Goal: Information Seeking & Learning: Learn about a topic

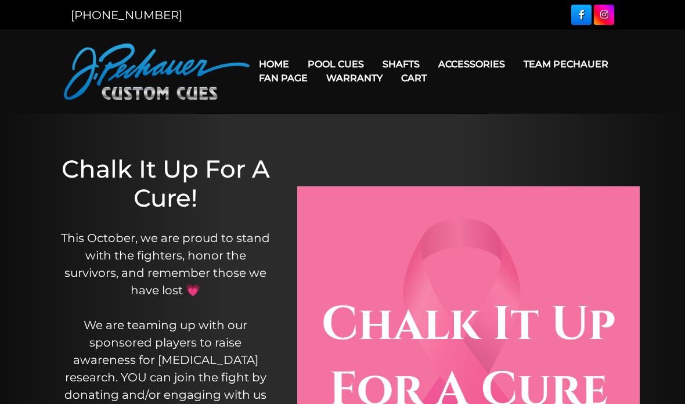
click at [396, 204] on link "Retired Cues" at bounding box center [371, 195] width 143 height 16
click at [352, 204] on link "Retired Cues" at bounding box center [371, 195] width 143 height 16
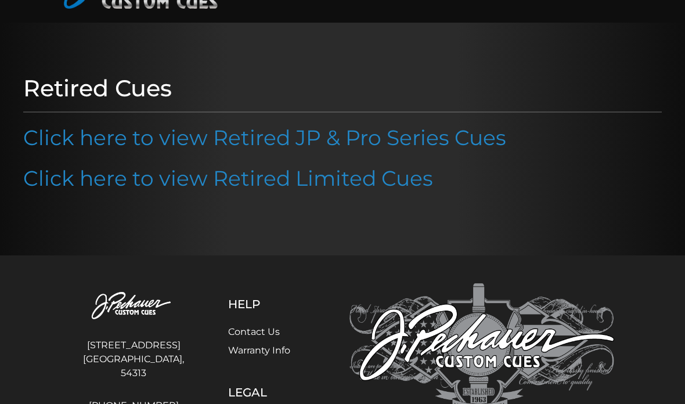
scroll to position [91, 0]
click at [406, 186] on link "Click here to view Retired Limited Cues" at bounding box center [228, 179] width 410 height 26
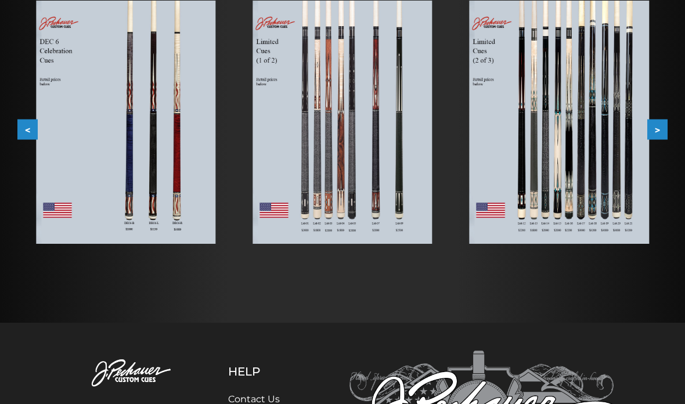
scroll to position [226, 0]
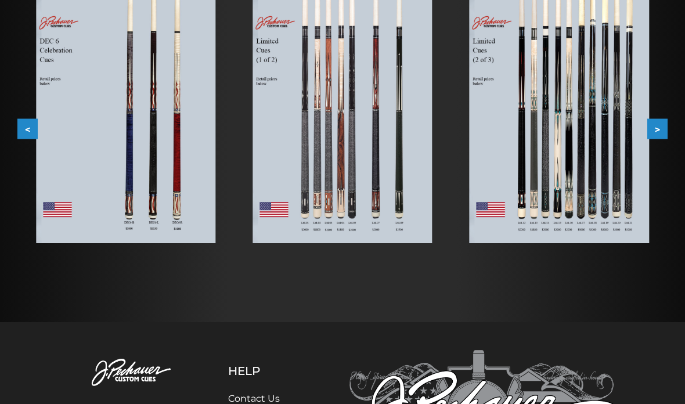
click at [20, 124] on button "<" at bounding box center [27, 128] width 20 height 20
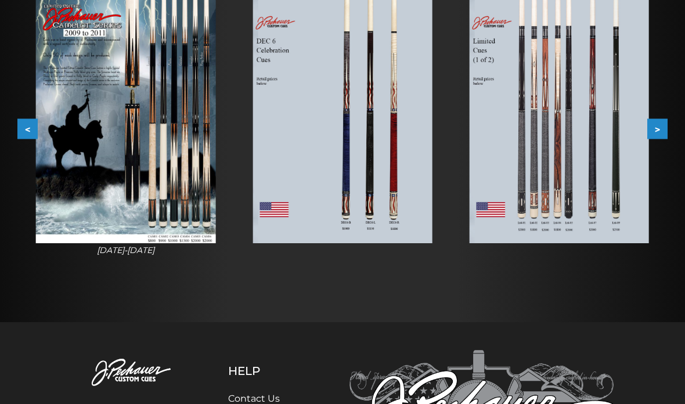
click at [26, 124] on button "<" at bounding box center [27, 128] width 20 height 20
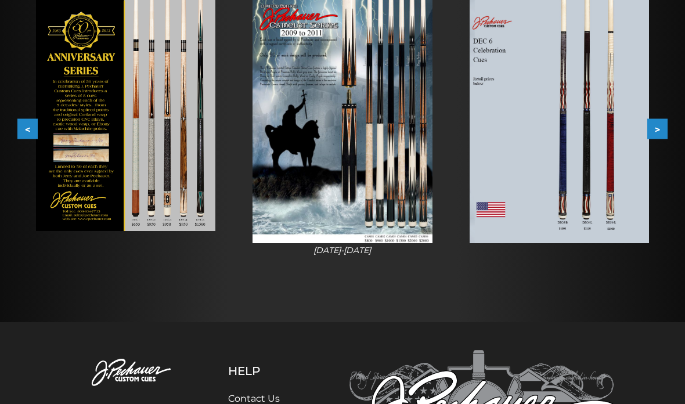
click at [27, 125] on button "<" at bounding box center [27, 128] width 20 height 20
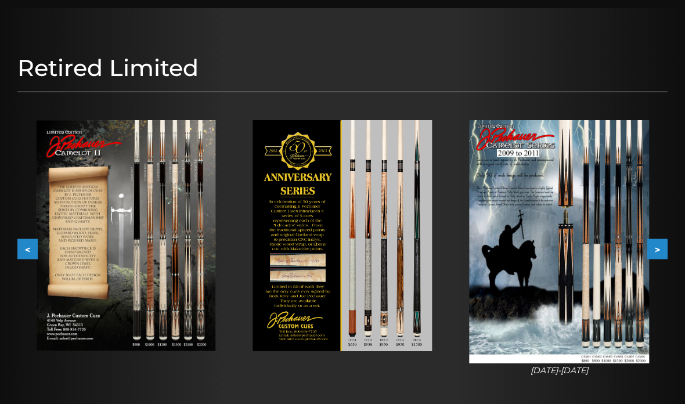
scroll to position [0, 0]
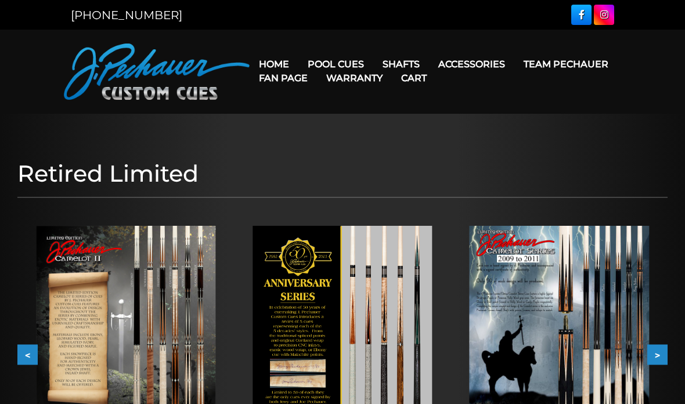
click at [514, 64] on link "Team Pechauer" at bounding box center [565, 64] width 103 height 30
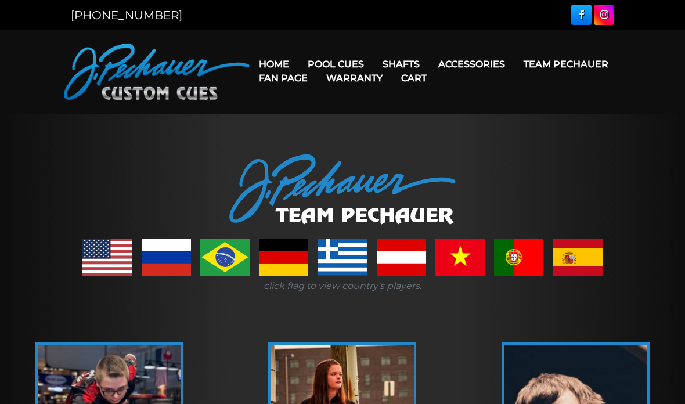
click at [514, 64] on link "Team Pechauer" at bounding box center [565, 64] width 103 height 30
click at [317, 68] on link "Fan Page" at bounding box center [283, 78] width 67 height 30
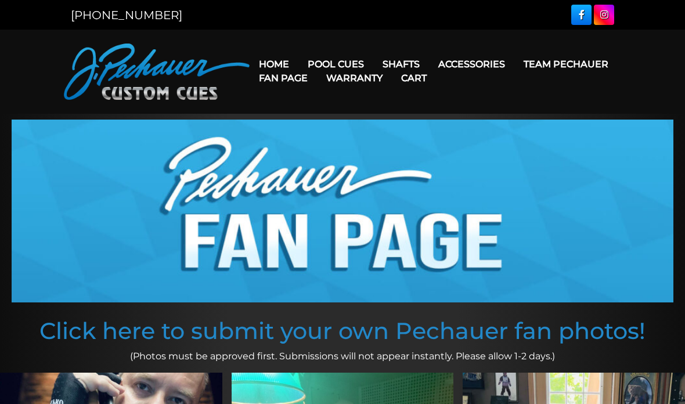
click at [371, 237] on link "Limited Edition" at bounding box center [371, 229] width 143 height 16
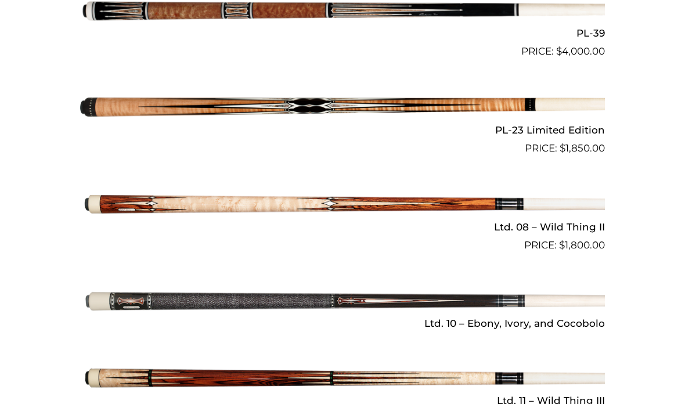
scroll to position [1372, 0]
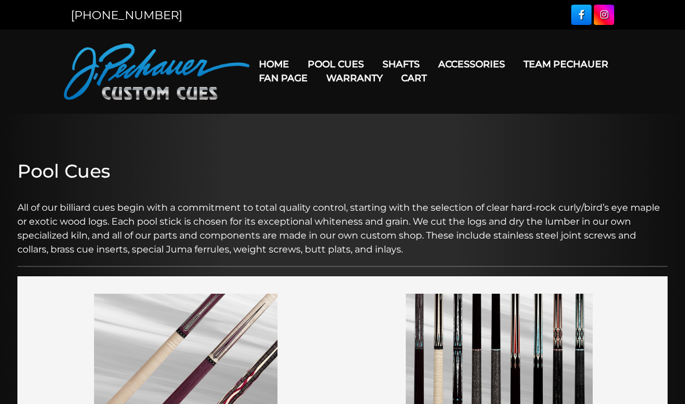
click at [514, 65] on link "Team Pechauer" at bounding box center [565, 64] width 103 height 30
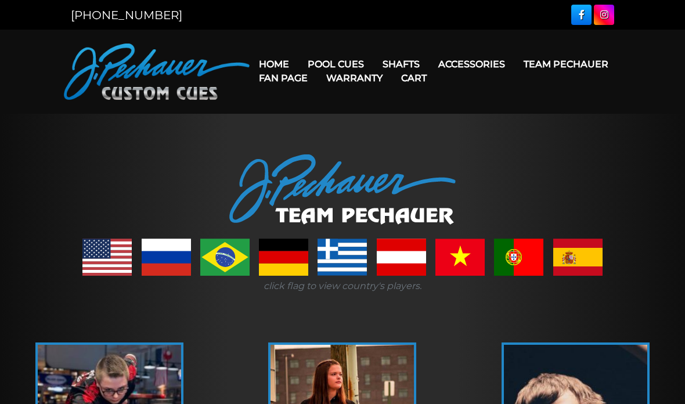
click at [369, 204] on link "Retired Cues" at bounding box center [371, 195] width 143 height 16
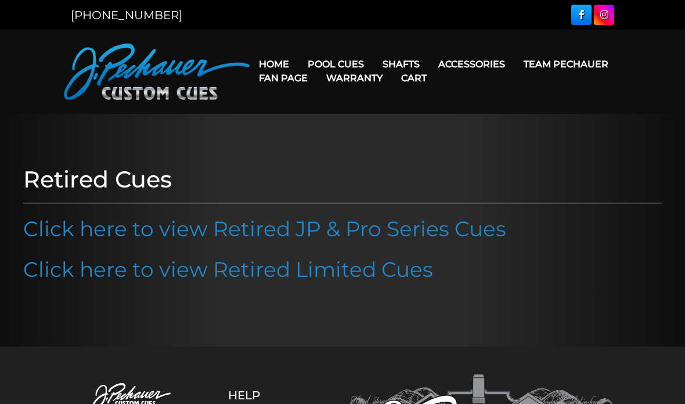
click at [333, 226] on link "Click here to view Retired JP & Pro Series Cues" at bounding box center [264, 229] width 483 height 26
click at [211, 275] on link "Click here to view Retired Limited Cues" at bounding box center [228, 270] width 410 height 26
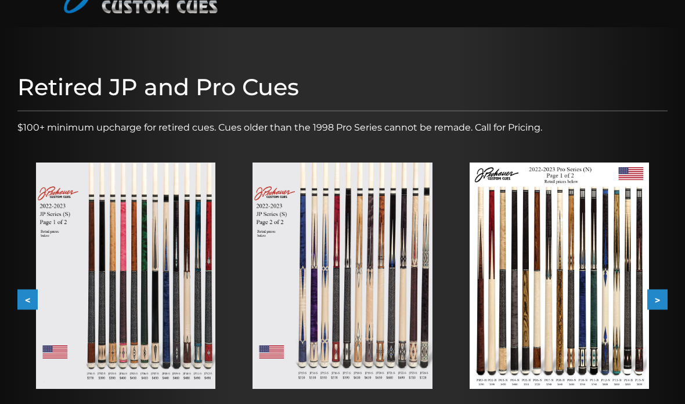
scroll to position [143, 0]
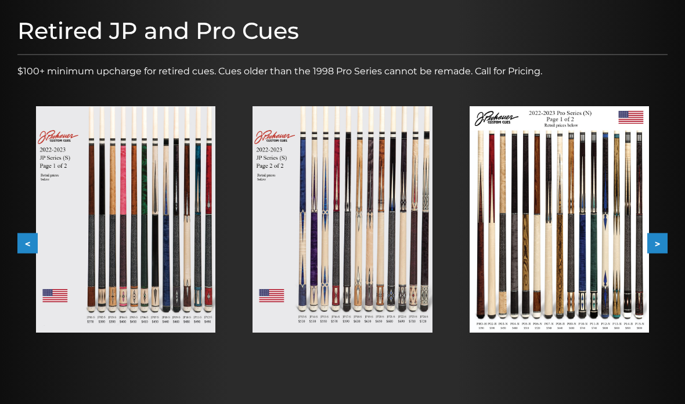
click at [655, 235] on button ">" at bounding box center [657, 243] width 20 height 20
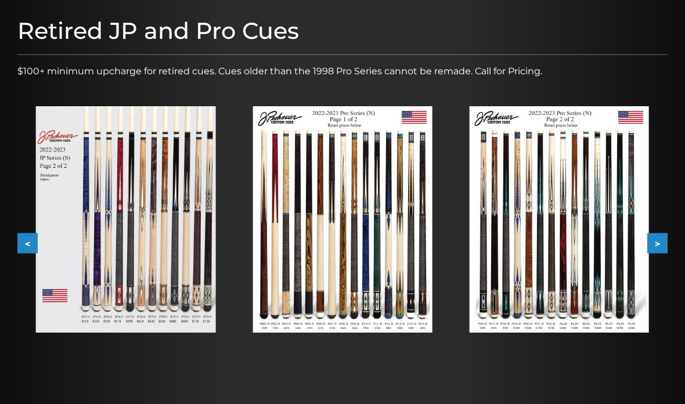
click at [658, 234] on button ">" at bounding box center [657, 243] width 20 height 20
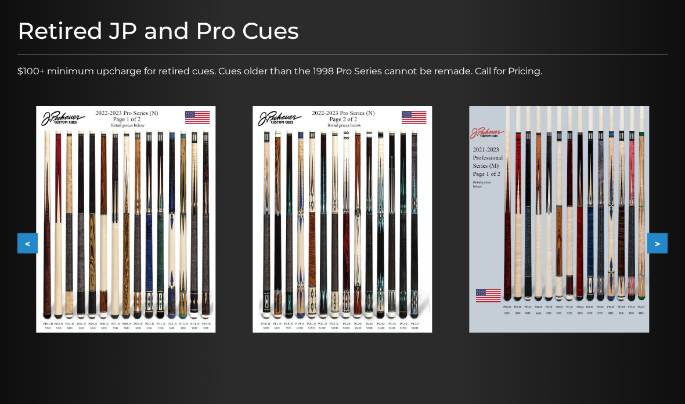
click at [655, 235] on button ">" at bounding box center [657, 243] width 20 height 20
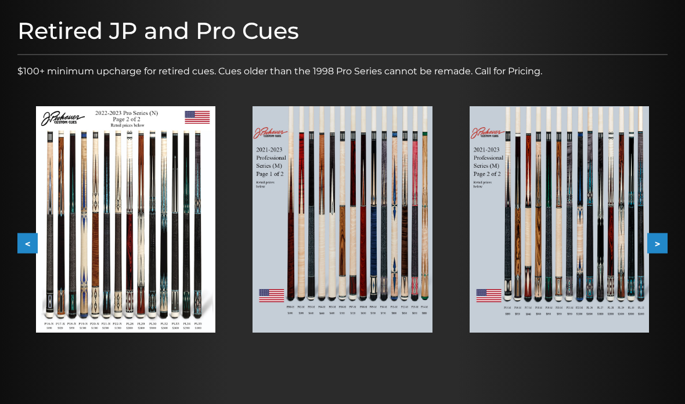
click at [653, 236] on button ">" at bounding box center [657, 243] width 20 height 20
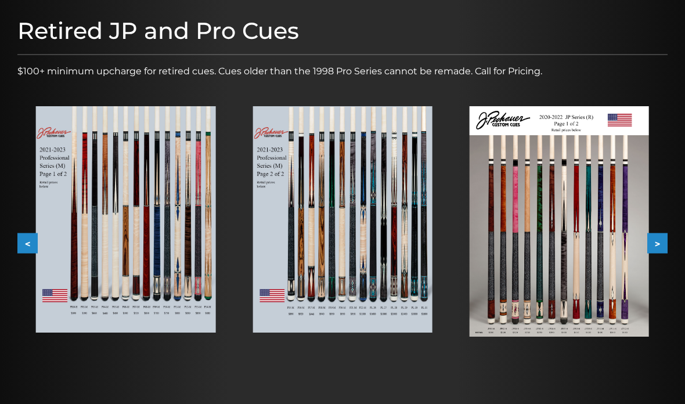
click at [648, 236] on button ">" at bounding box center [657, 243] width 20 height 20
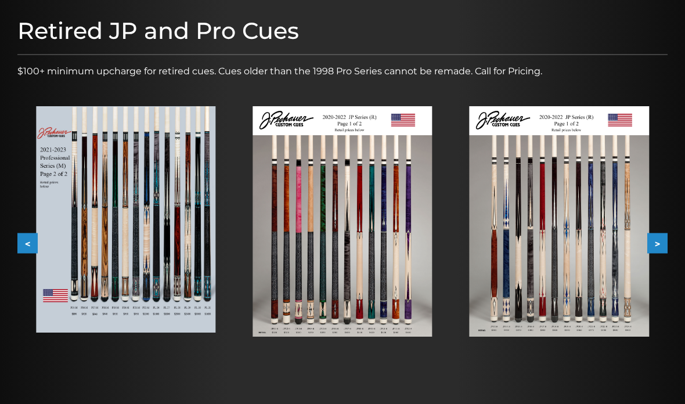
click at [175, 296] on img at bounding box center [125, 219] width 179 height 226
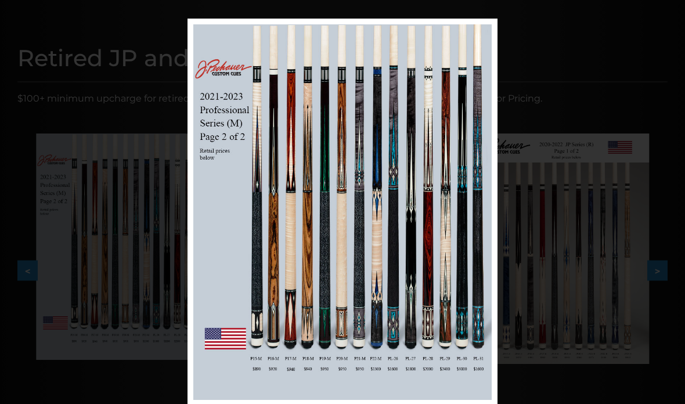
scroll to position [64, 0]
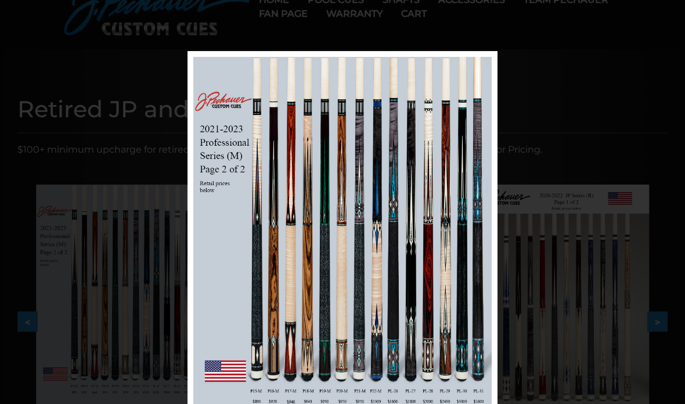
click at [140, 333] on div "Image 9 of 53" at bounding box center [342, 253] width 685 height 404
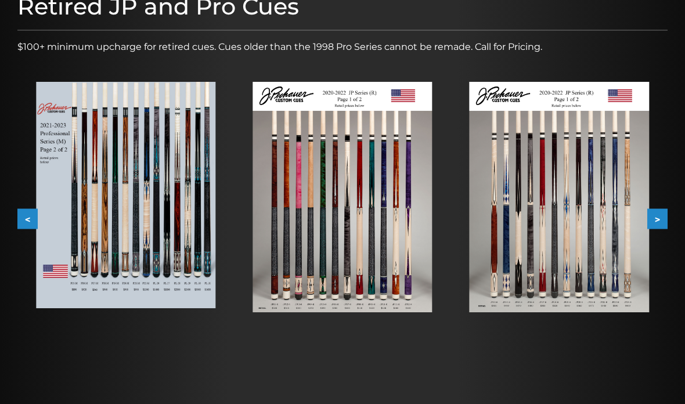
scroll to position [231, 0]
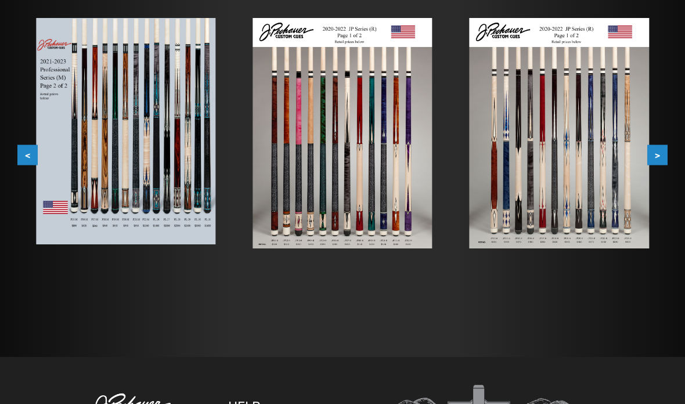
click at [654, 157] on button ">" at bounding box center [657, 155] width 20 height 20
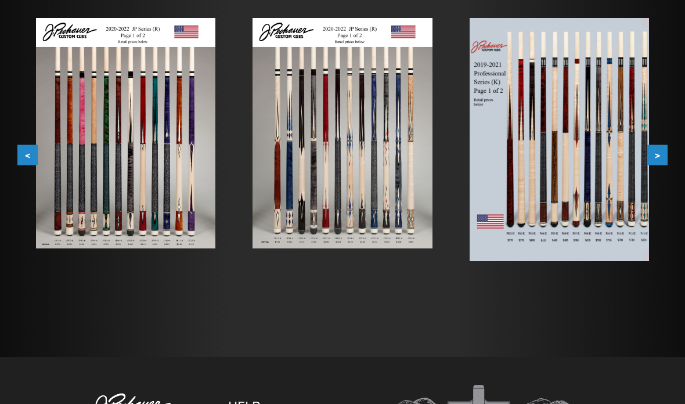
click at [652, 155] on button ">" at bounding box center [657, 155] width 20 height 20
click at [652, 153] on button ">" at bounding box center [657, 155] width 20 height 20
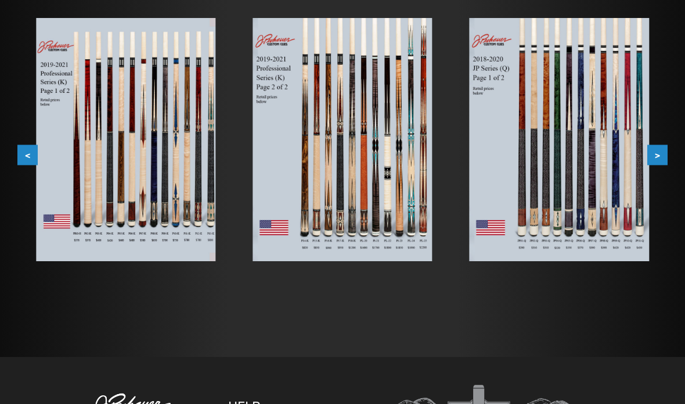
click at [654, 152] on button ">" at bounding box center [657, 155] width 20 height 20
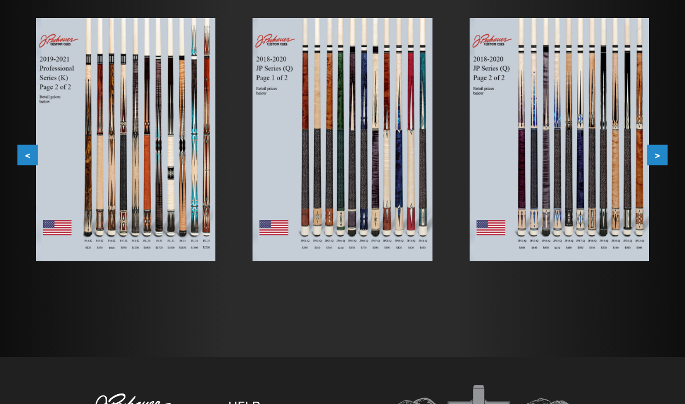
click at [653, 152] on button ">" at bounding box center [657, 155] width 20 height 20
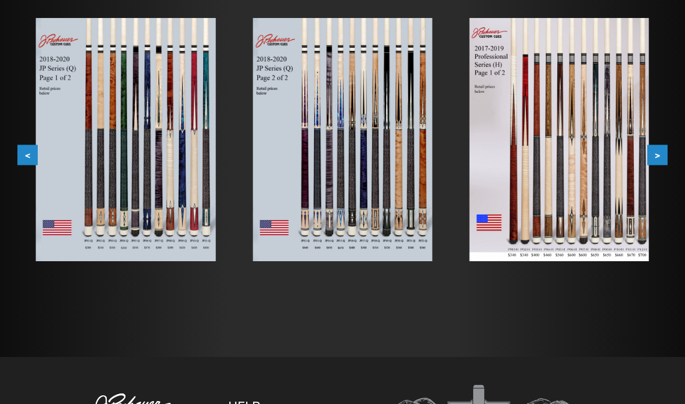
click at [649, 150] on button ">" at bounding box center [657, 155] width 20 height 20
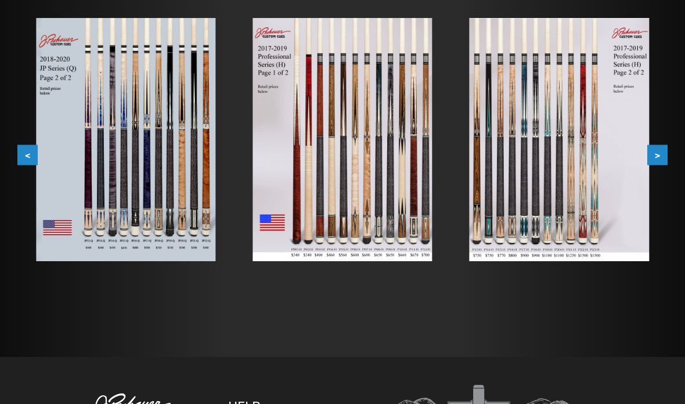
click at [649, 150] on button ">" at bounding box center [657, 155] width 20 height 20
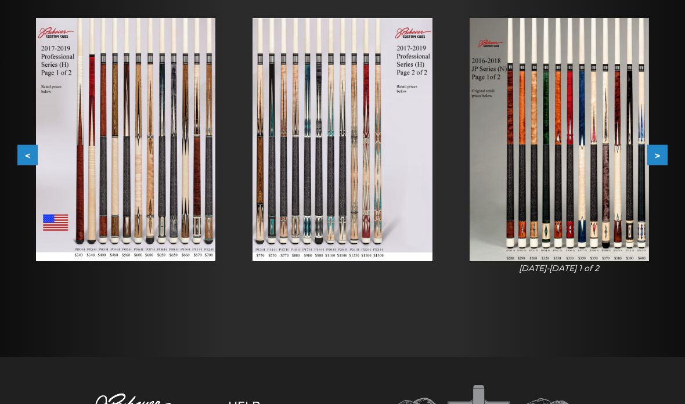
click at [648, 151] on button ">" at bounding box center [657, 155] width 20 height 20
click at [649, 152] on button ">" at bounding box center [657, 155] width 20 height 20
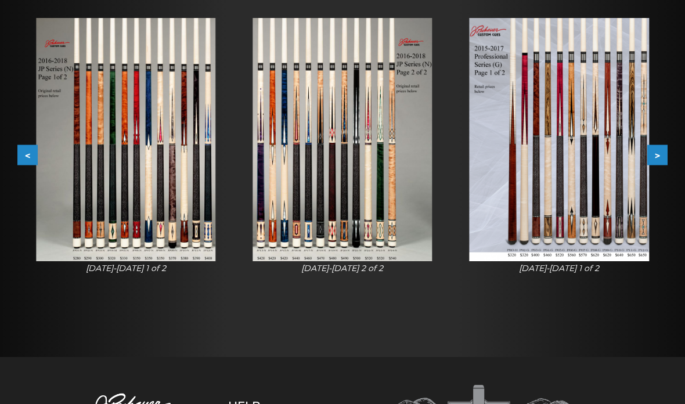
click at [648, 151] on button ">" at bounding box center [657, 155] width 20 height 20
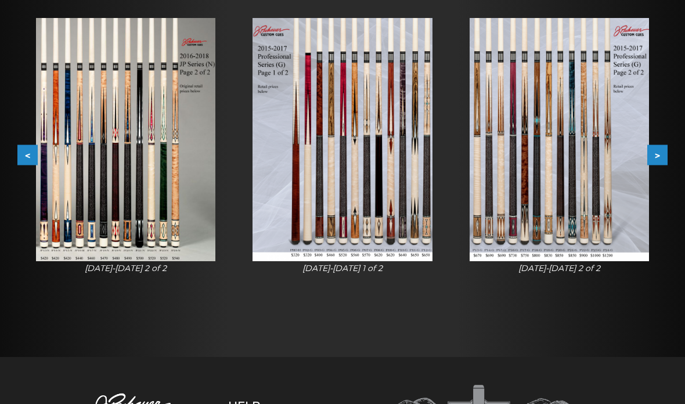
click at [648, 152] on button ">" at bounding box center [657, 155] width 20 height 20
click at [649, 152] on button ">" at bounding box center [657, 155] width 20 height 20
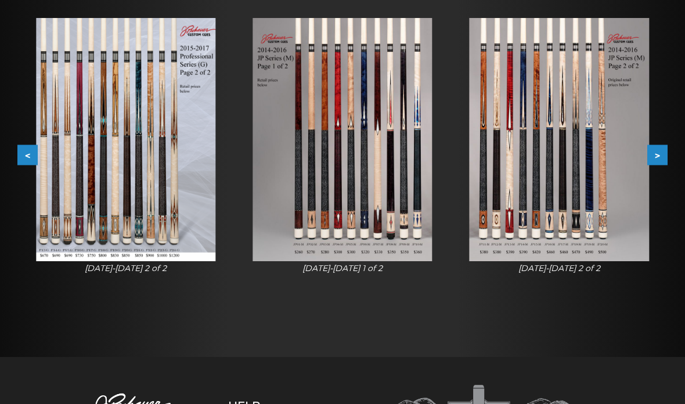
click at [649, 150] on button ">" at bounding box center [657, 155] width 20 height 20
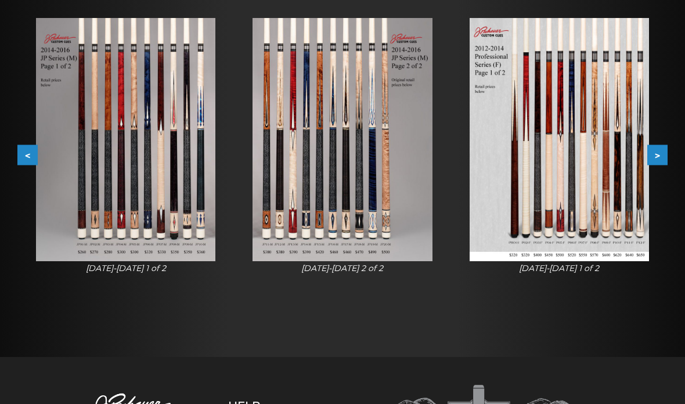
click at [650, 153] on button ">" at bounding box center [657, 155] width 20 height 20
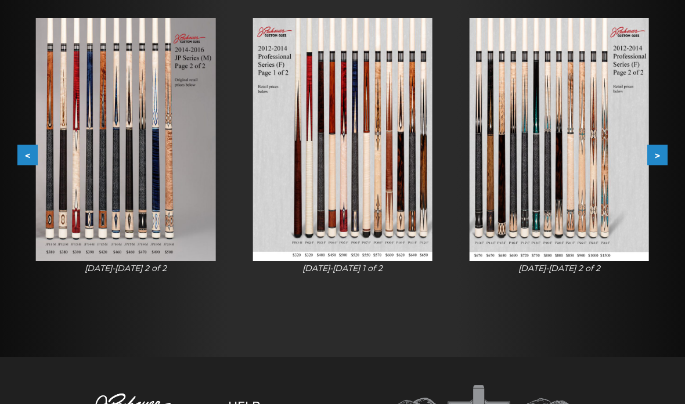
click at [652, 153] on button ">" at bounding box center [657, 155] width 20 height 20
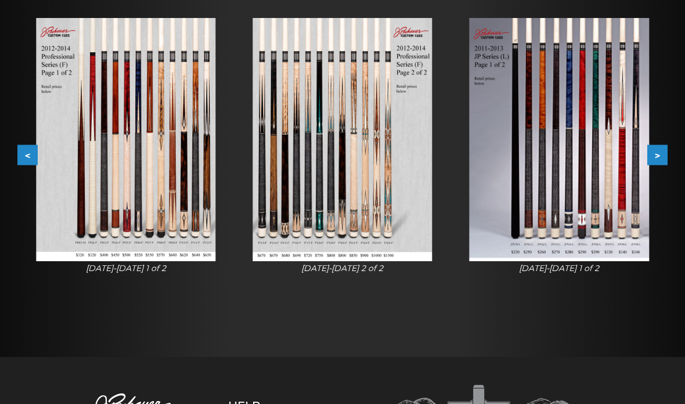
click at [654, 153] on button ">" at bounding box center [657, 155] width 20 height 20
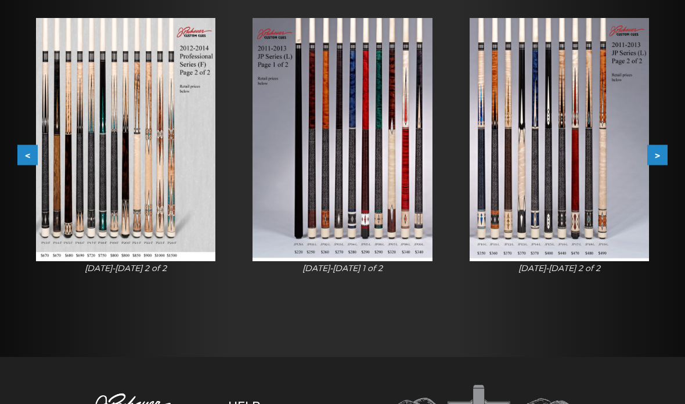
click at [651, 152] on button ">" at bounding box center [657, 155] width 20 height 20
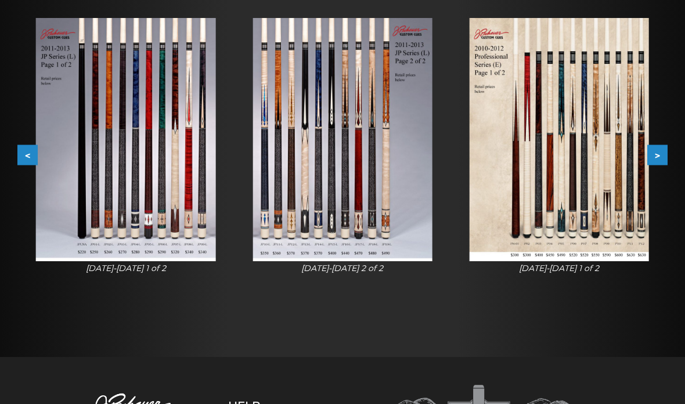
click at [649, 152] on button ">" at bounding box center [657, 155] width 20 height 20
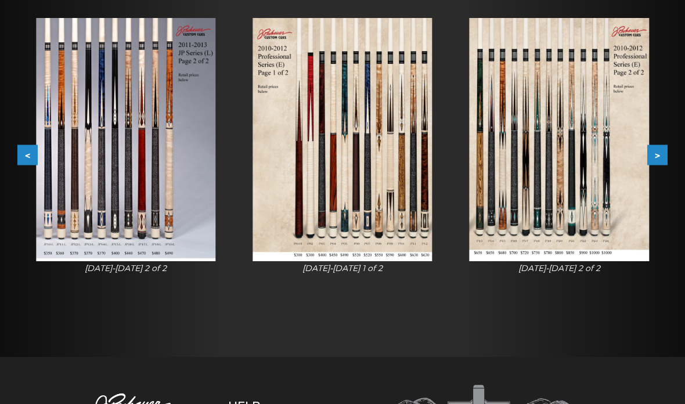
click at [647, 149] on button ">" at bounding box center [657, 155] width 20 height 20
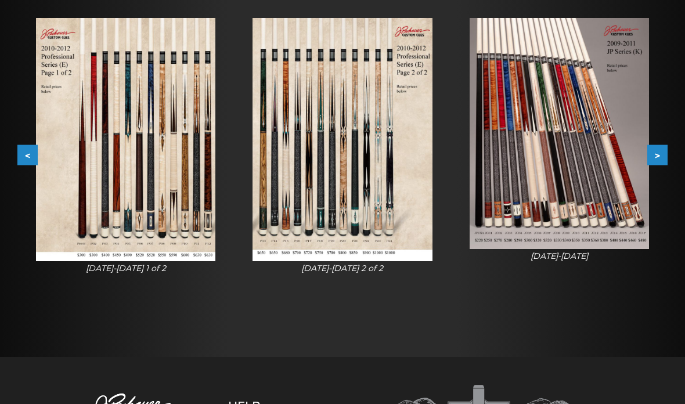
click at [656, 154] on button ">" at bounding box center [657, 155] width 20 height 20
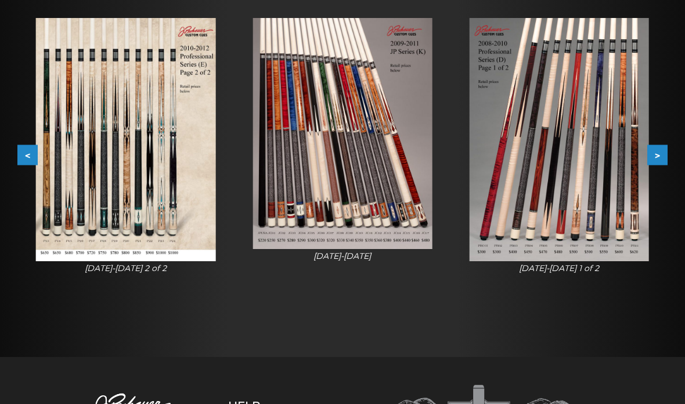
click at [652, 160] on button ">" at bounding box center [657, 155] width 20 height 20
click at [652, 157] on button ">" at bounding box center [657, 155] width 20 height 20
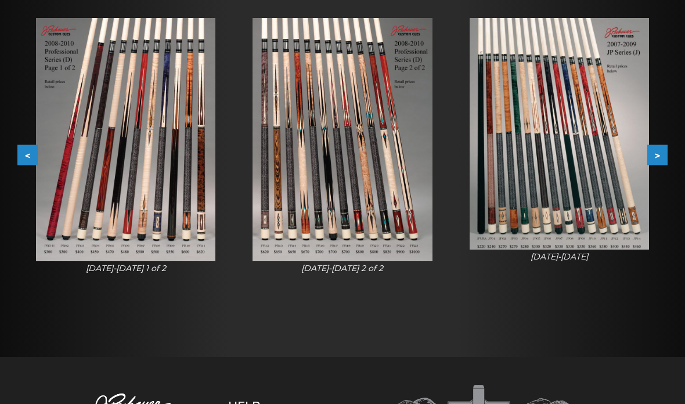
click at [652, 156] on button ">" at bounding box center [657, 155] width 20 height 20
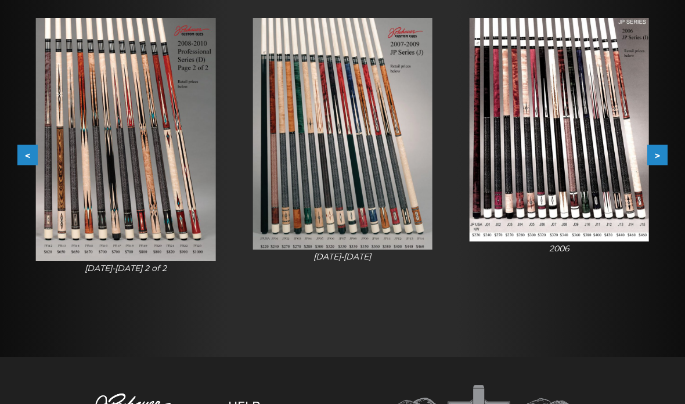
click at [653, 154] on button ">" at bounding box center [657, 155] width 20 height 20
click at [652, 154] on button ">" at bounding box center [657, 155] width 20 height 20
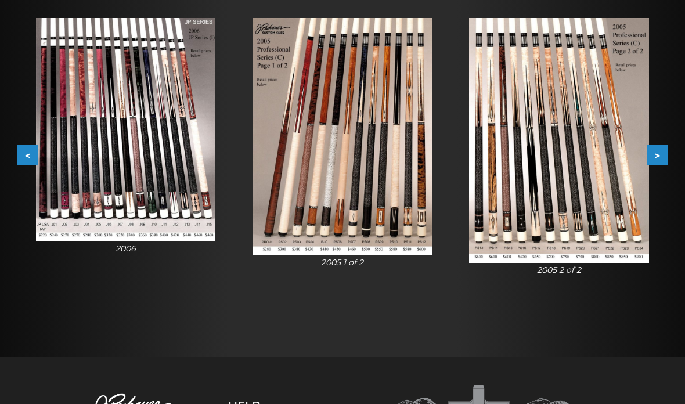
click at [652, 154] on button ">" at bounding box center [657, 155] width 20 height 20
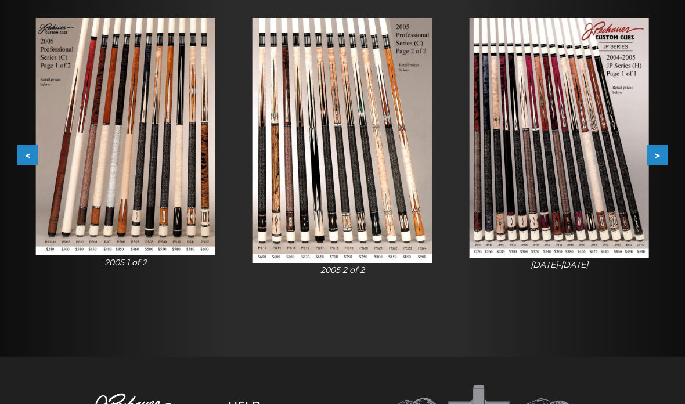
click at [651, 156] on button ">" at bounding box center [657, 155] width 20 height 20
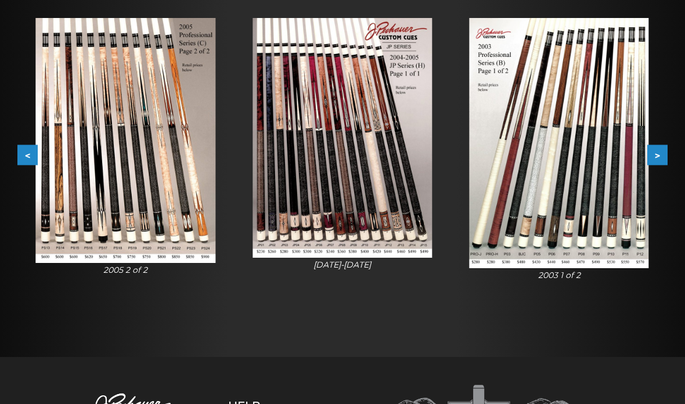
click at [657, 157] on button ">" at bounding box center [657, 155] width 20 height 20
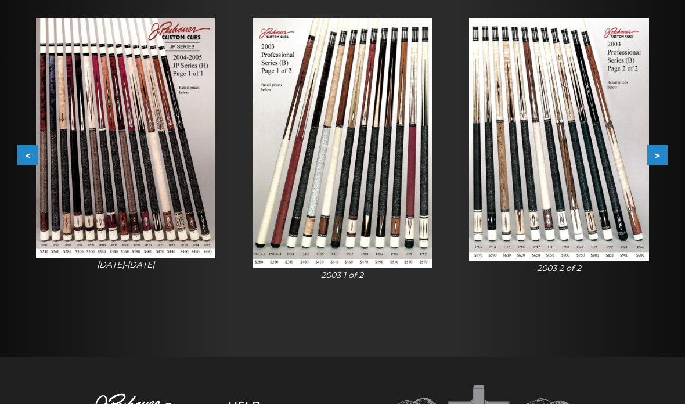
click at [652, 159] on button ">" at bounding box center [657, 155] width 20 height 20
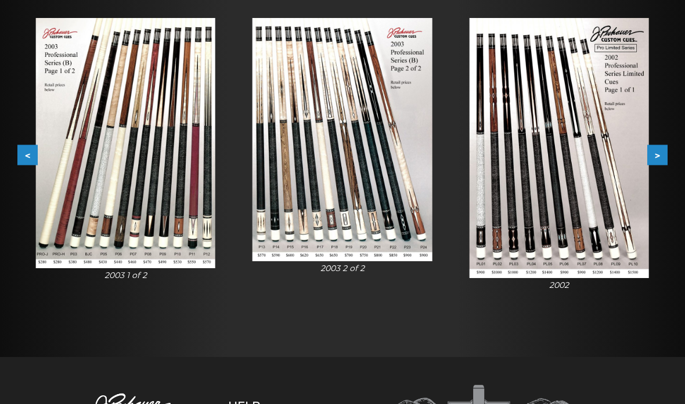
click at [652, 157] on button ">" at bounding box center [657, 155] width 20 height 20
click at [651, 157] on button ">" at bounding box center [657, 155] width 20 height 20
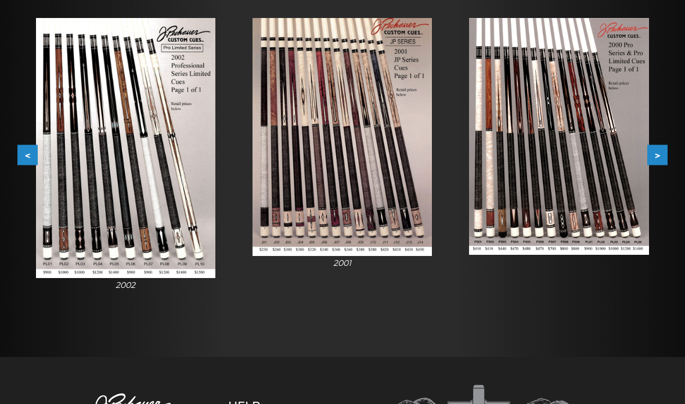
click at [650, 156] on button ">" at bounding box center [657, 155] width 20 height 20
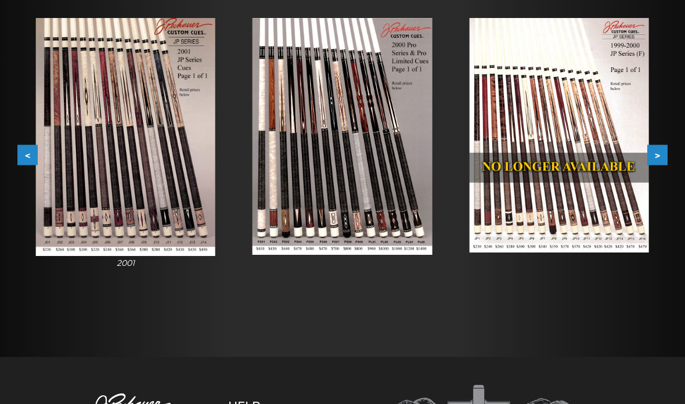
click at [647, 157] on button ">" at bounding box center [657, 155] width 20 height 20
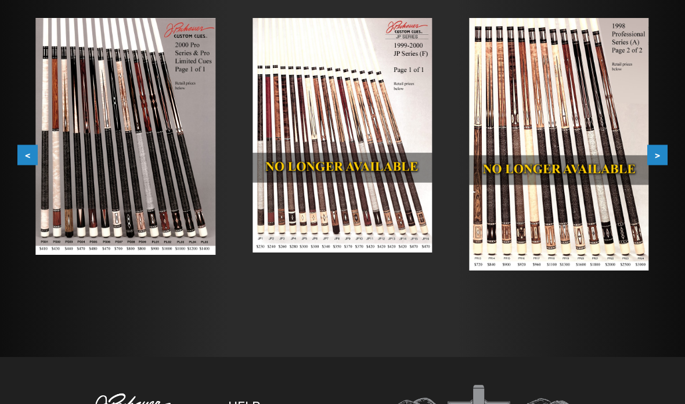
click at [650, 156] on button ">" at bounding box center [657, 155] width 20 height 20
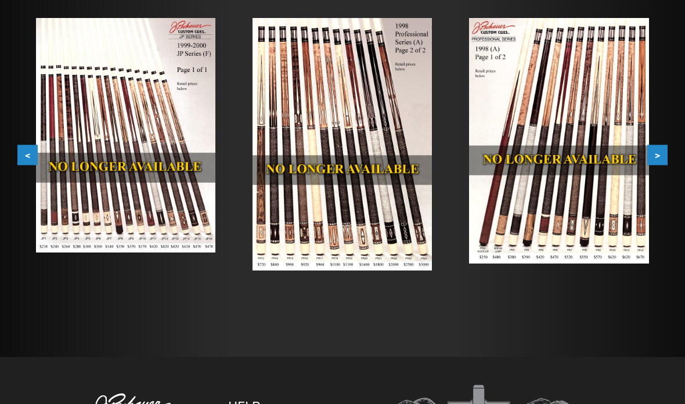
click at [652, 156] on button ">" at bounding box center [657, 155] width 20 height 20
click at [653, 155] on button ">" at bounding box center [657, 155] width 20 height 20
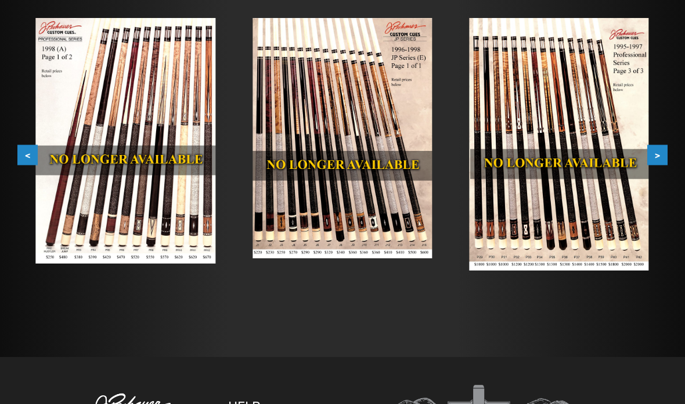
click at [653, 155] on button ">" at bounding box center [657, 155] width 20 height 20
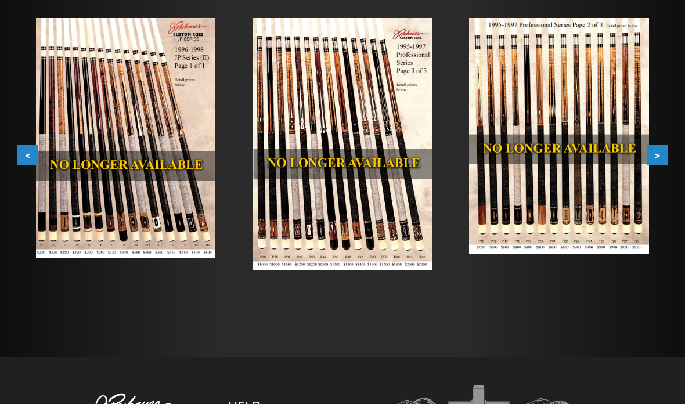
click at [654, 156] on button ">" at bounding box center [657, 155] width 20 height 20
click at [654, 155] on button ">" at bounding box center [657, 155] width 20 height 20
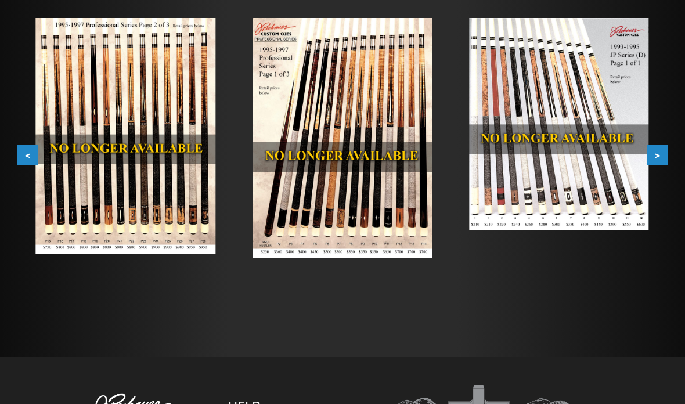
click at [650, 153] on button ">" at bounding box center [657, 155] width 20 height 20
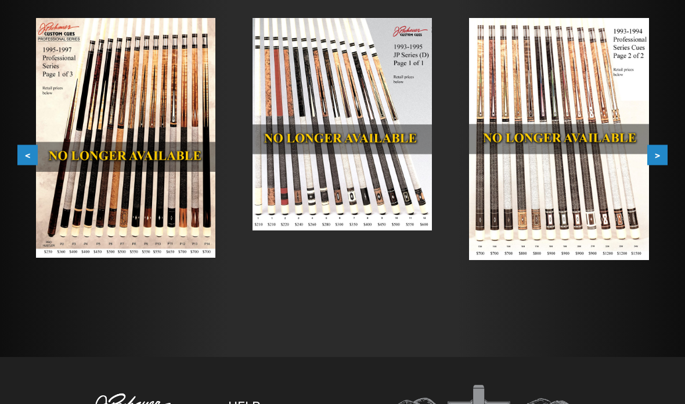
click at [650, 153] on button ">" at bounding box center [657, 155] width 20 height 20
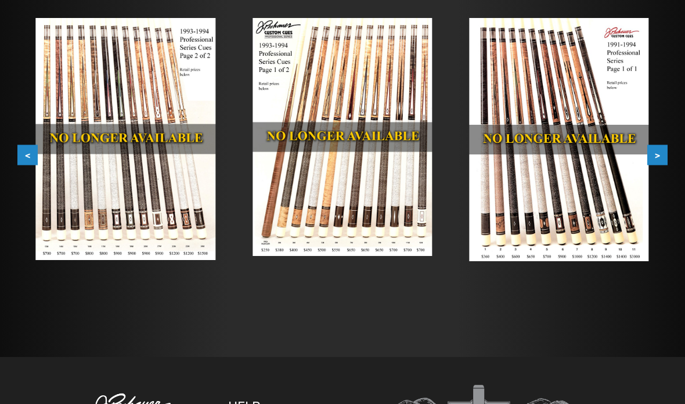
click at [651, 153] on button ">" at bounding box center [657, 155] width 20 height 20
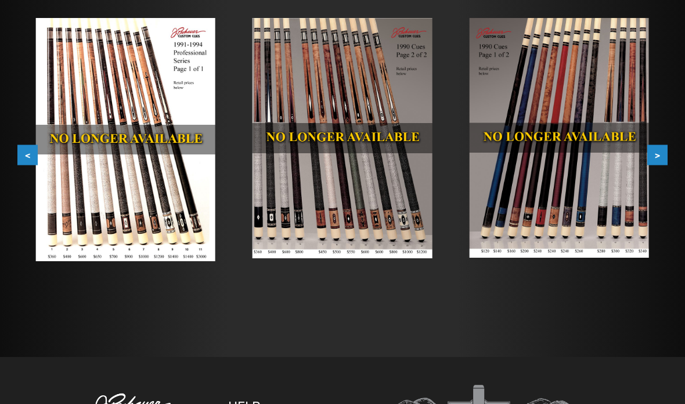
click at [651, 153] on button ">" at bounding box center [657, 155] width 20 height 20
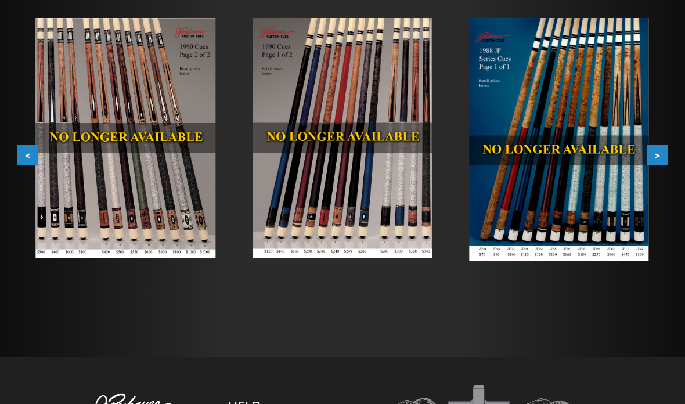
click at [651, 154] on button ">" at bounding box center [657, 155] width 20 height 20
click at [650, 154] on button ">" at bounding box center [657, 155] width 20 height 20
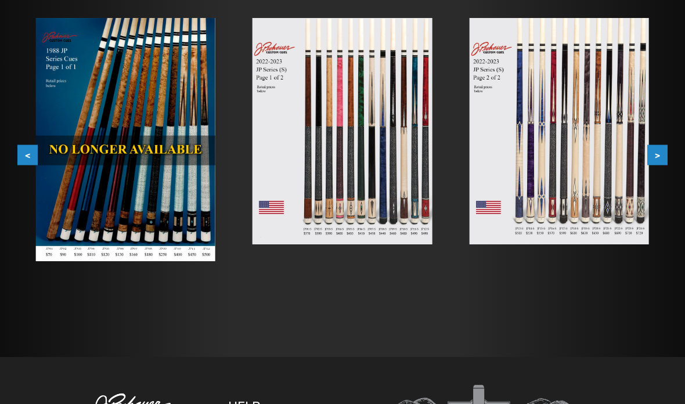
click at [650, 153] on button ">" at bounding box center [657, 155] width 20 height 20
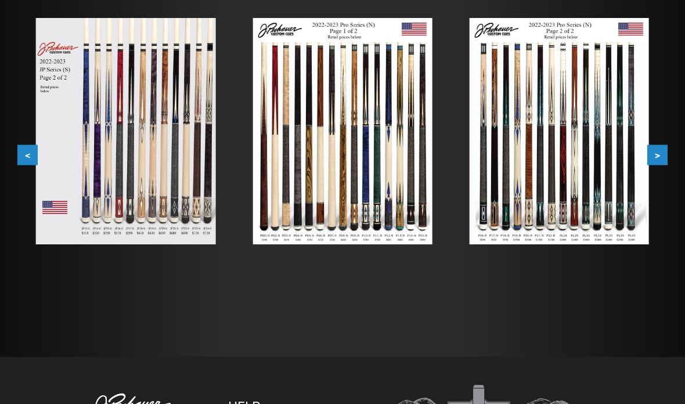
click at [648, 153] on button ">" at bounding box center [657, 155] width 20 height 20
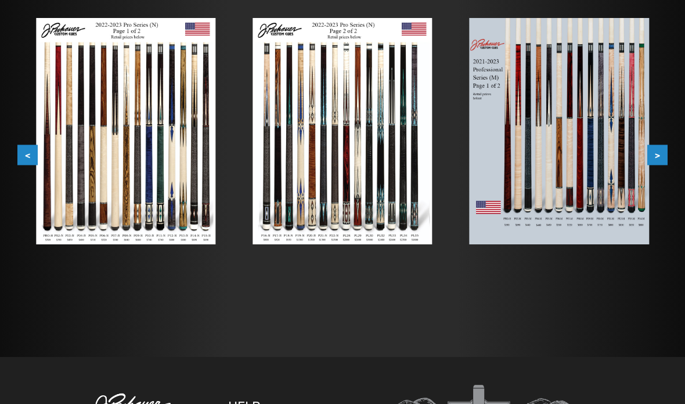
click at [646, 153] on img at bounding box center [559, 131] width 179 height 226
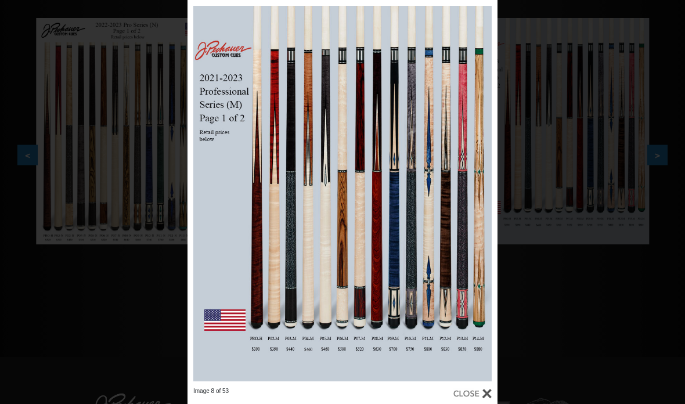
click at [527, 235] on div "Image 8 of 53" at bounding box center [342, 202] width 685 height 404
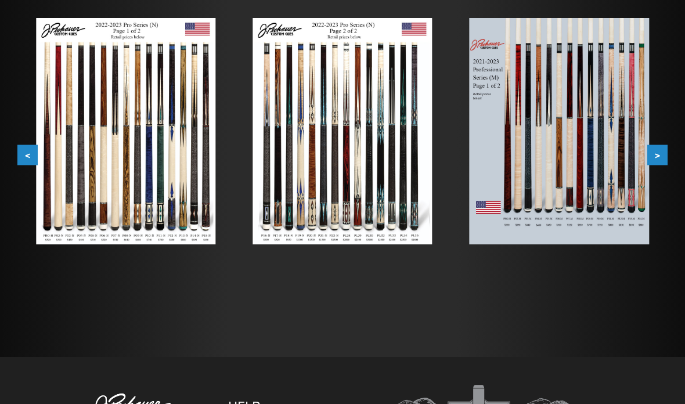
click at [40, 147] on img at bounding box center [125, 131] width 179 height 226
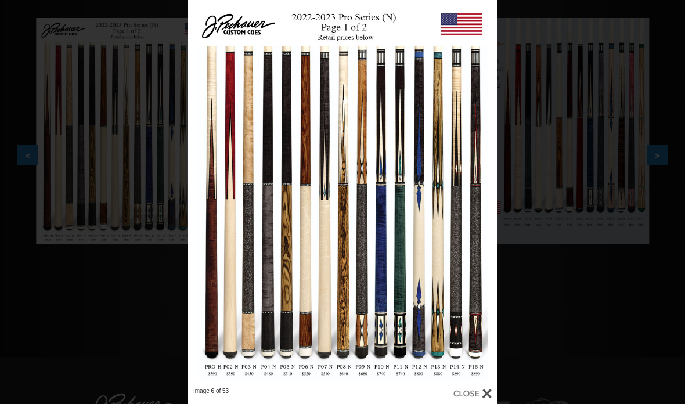
click at [33, 217] on div "Image 6 of 53" at bounding box center [342, 202] width 685 height 404
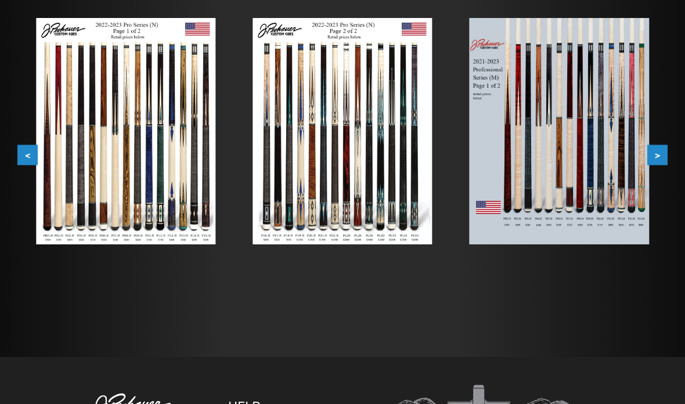
click at [665, 154] on button ">" at bounding box center [657, 155] width 20 height 20
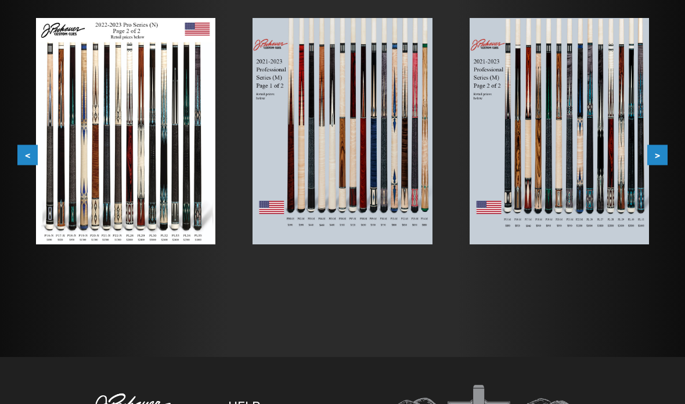
click at [583, 193] on img at bounding box center [559, 131] width 179 height 226
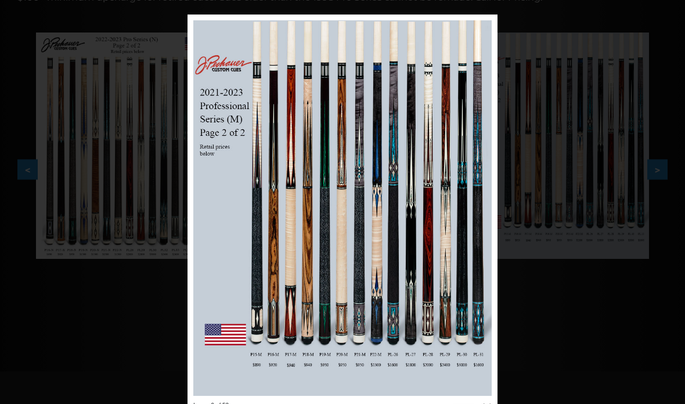
scroll to position [208, 0]
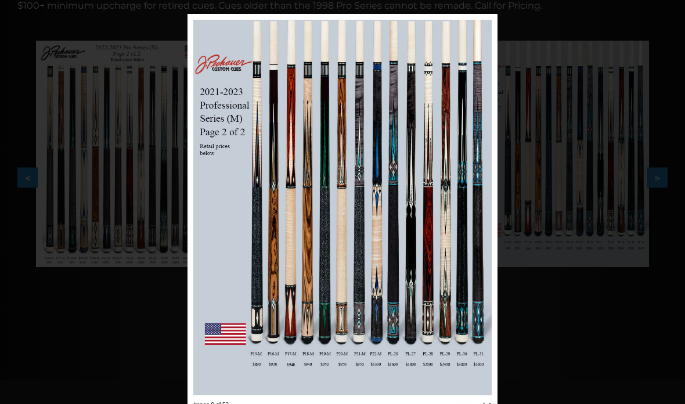
click at [478, 209] on link at bounding box center [427, 207] width 139 height 387
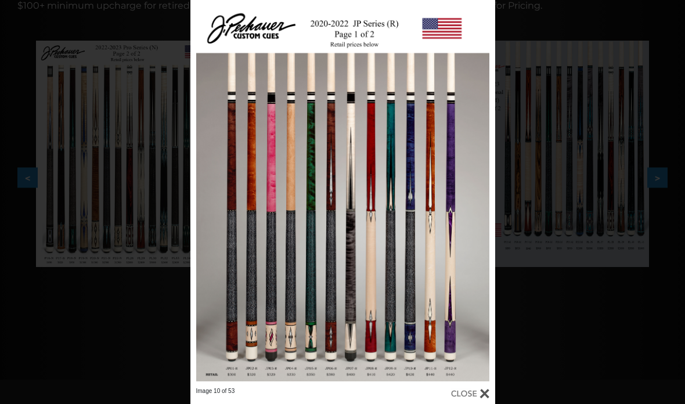
click at [480, 190] on link at bounding box center [426, 193] width 137 height 387
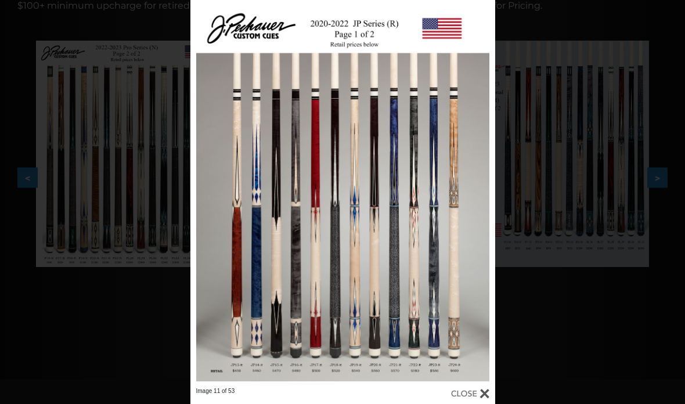
click at [474, 199] on link at bounding box center [426, 193] width 137 height 387
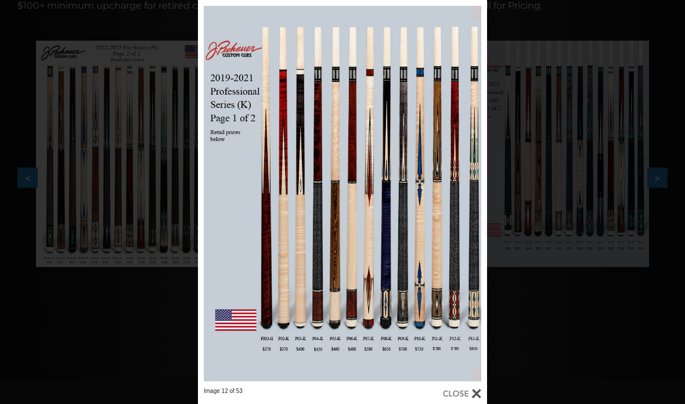
click at [472, 196] on link at bounding box center [422, 193] width 130 height 387
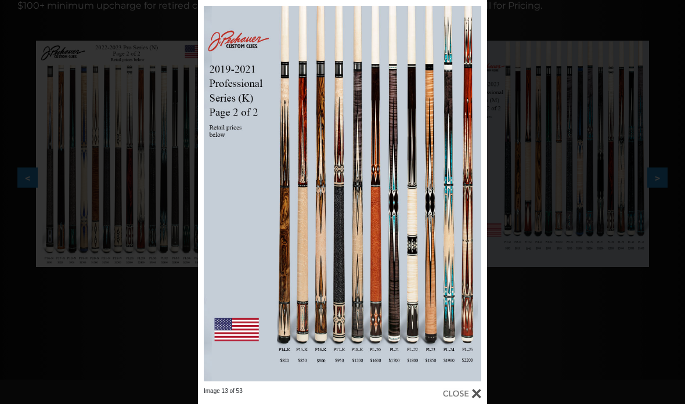
click at [473, 196] on link at bounding box center [422, 193] width 130 height 387
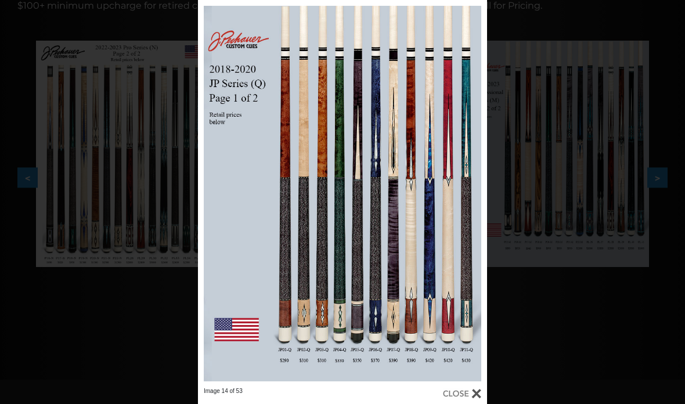
click at [471, 194] on link at bounding box center [422, 193] width 130 height 387
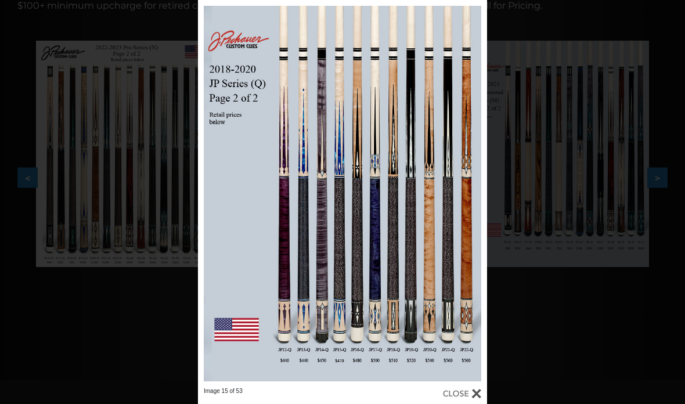
click at [471, 194] on link at bounding box center [422, 193] width 130 height 387
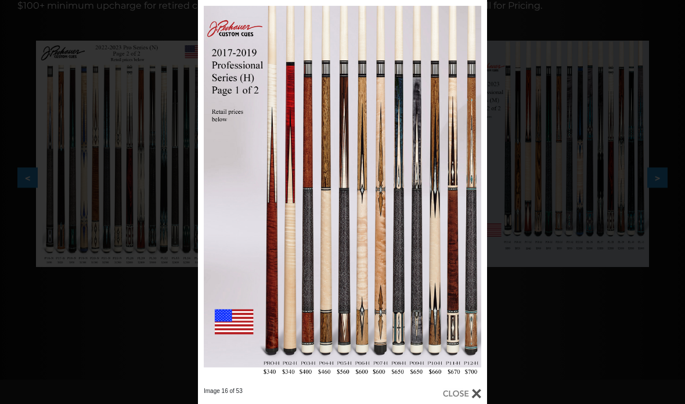
click at [473, 196] on link at bounding box center [422, 193] width 130 height 387
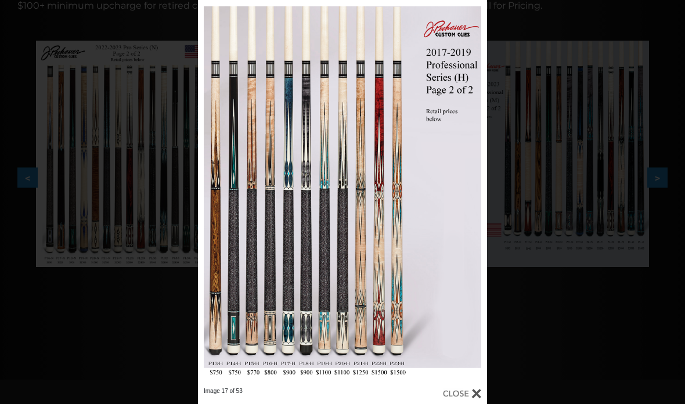
click at [471, 195] on link at bounding box center [422, 193] width 130 height 387
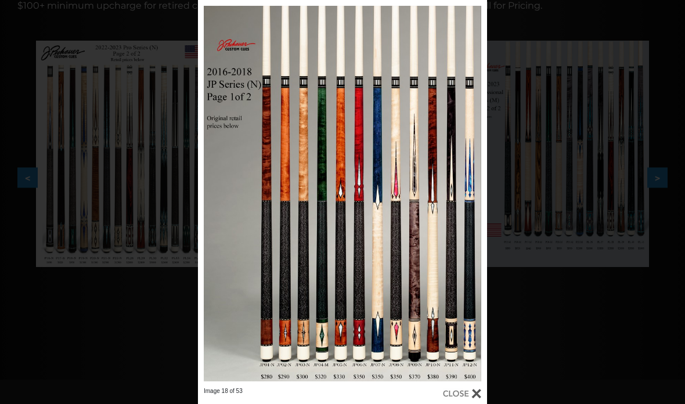
click at [463, 197] on link at bounding box center [422, 193] width 130 height 387
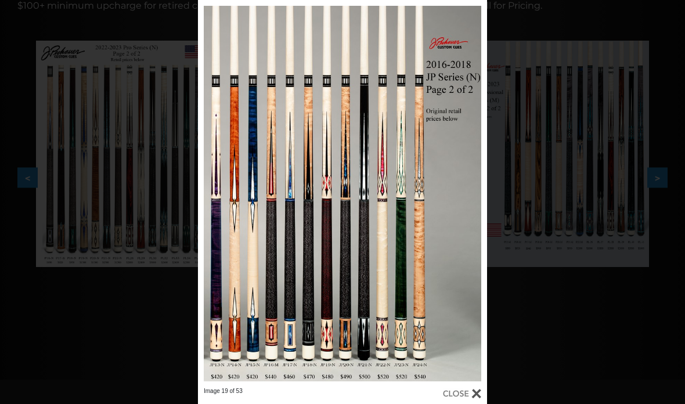
click at [473, 190] on link at bounding box center [422, 193] width 130 height 387
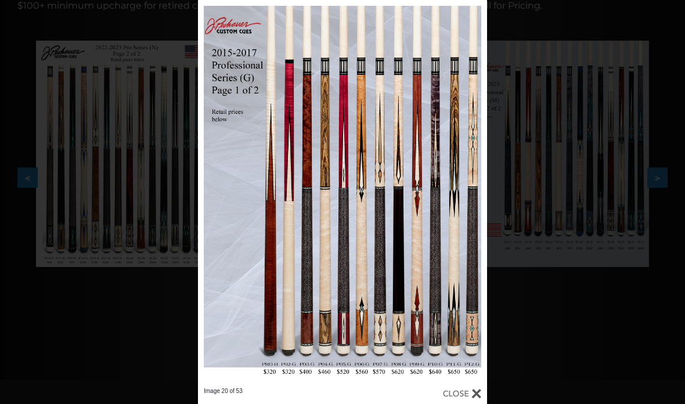
click at [474, 196] on link at bounding box center [422, 193] width 130 height 387
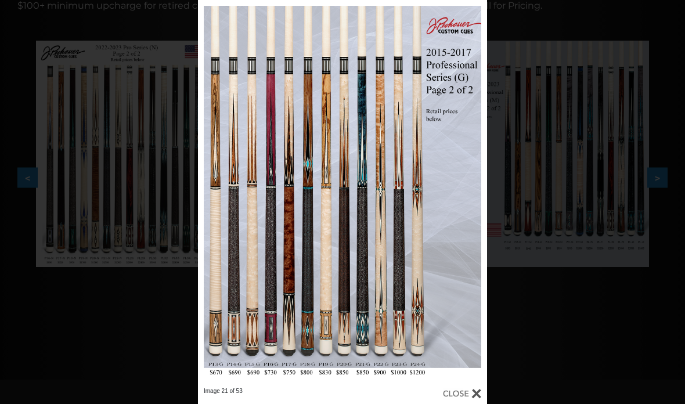
click at [475, 200] on link at bounding box center [422, 193] width 130 height 387
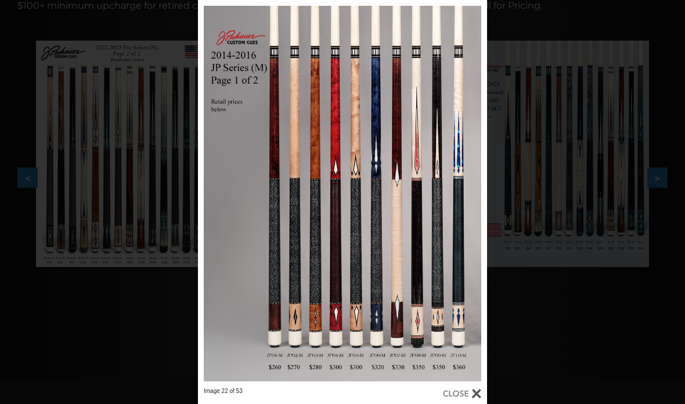
click at [474, 194] on link at bounding box center [422, 193] width 130 height 387
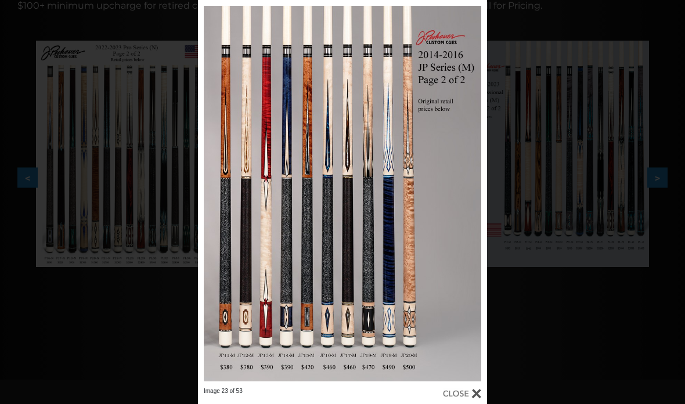
click at [473, 192] on link at bounding box center [422, 193] width 130 height 387
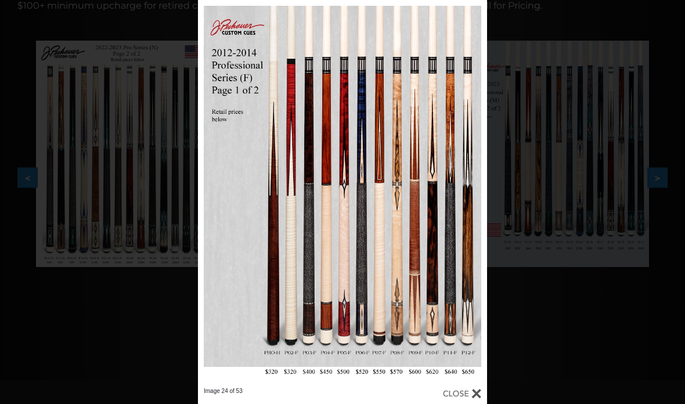
click at [470, 193] on link at bounding box center [422, 193] width 130 height 387
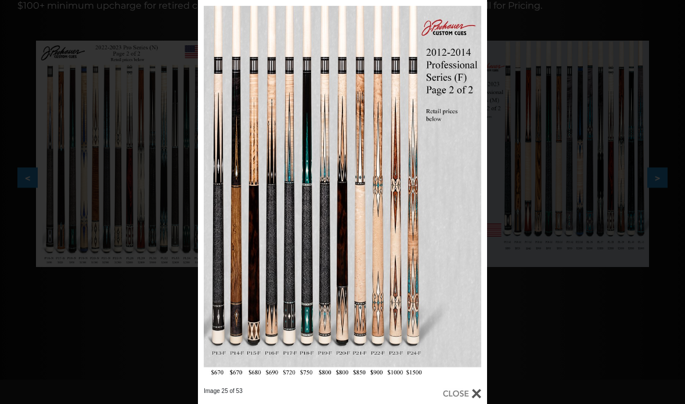
click at [471, 191] on link at bounding box center [422, 193] width 130 height 387
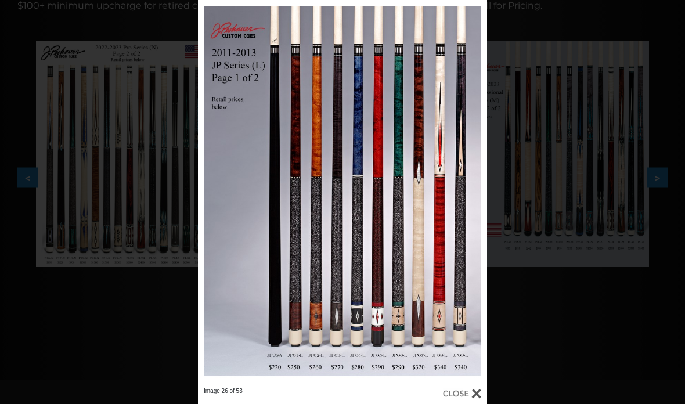
click at [477, 191] on link at bounding box center [422, 193] width 130 height 387
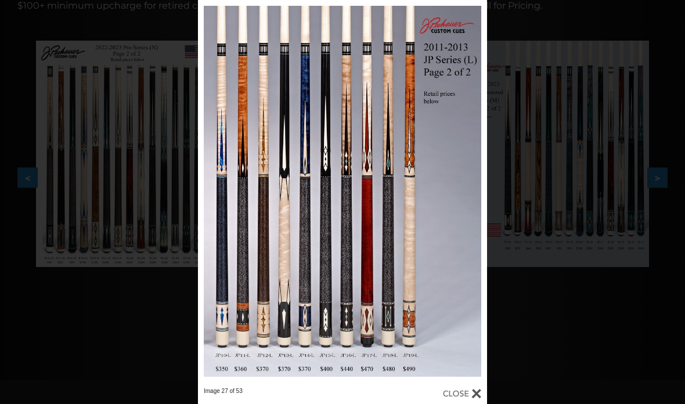
click at [476, 193] on link at bounding box center [422, 193] width 130 height 387
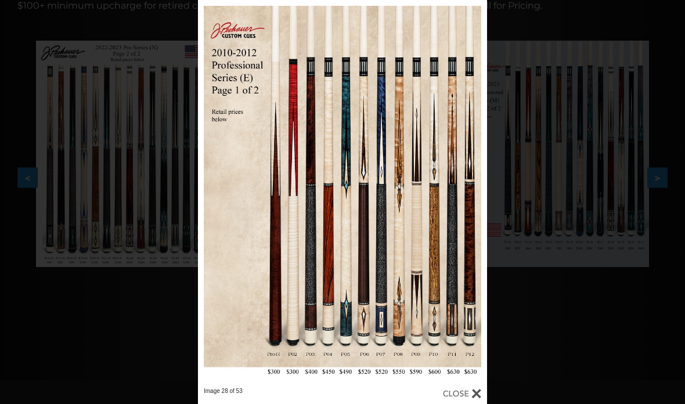
click at [475, 191] on link at bounding box center [422, 193] width 130 height 387
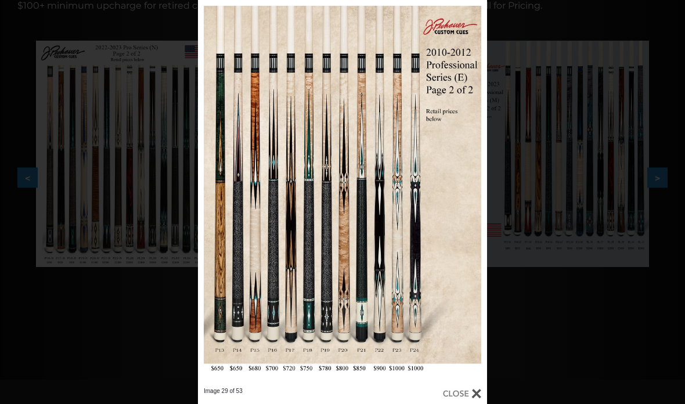
click at [480, 191] on link at bounding box center [422, 193] width 130 height 387
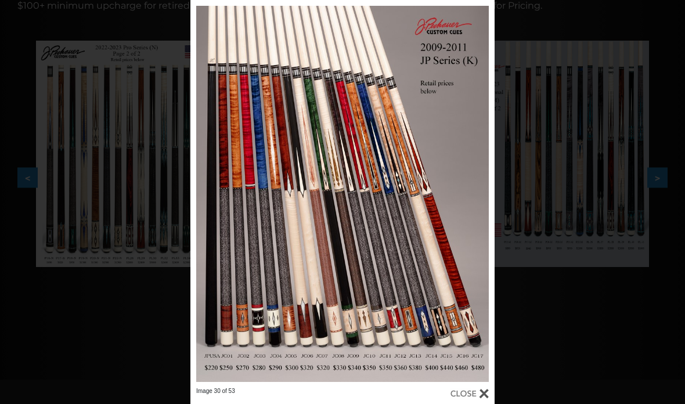
click at [482, 191] on link at bounding box center [426, 193] width 137 height 387
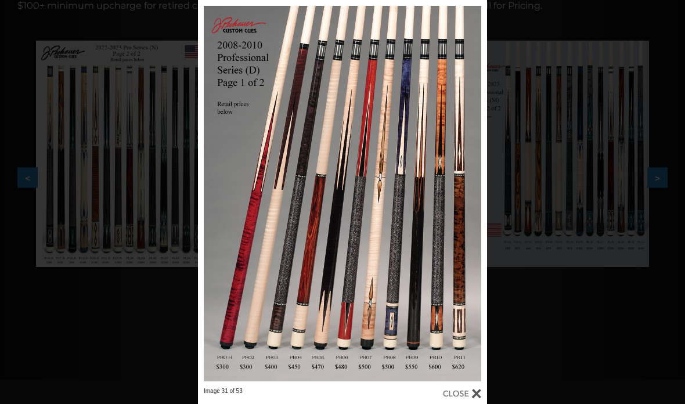
click at [475, 194] on link at bounding box center [422, 193] width 130 height 387
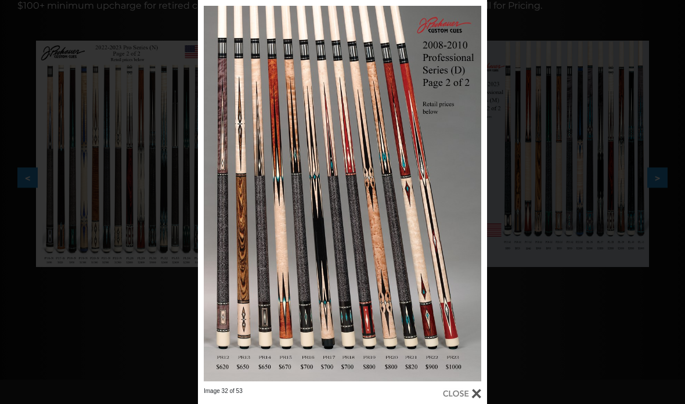
click at [527, 220] on div "Image 32 of 53" at bounding box center [342, 202] width 685 height 404
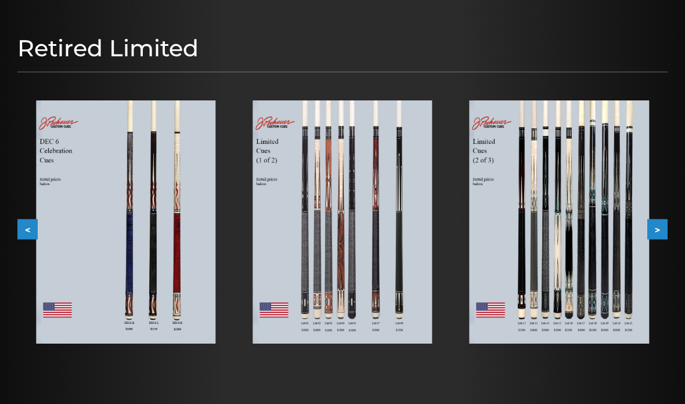
click at [169, 302] on img at bounding box center [125, 222] width 179 height 243
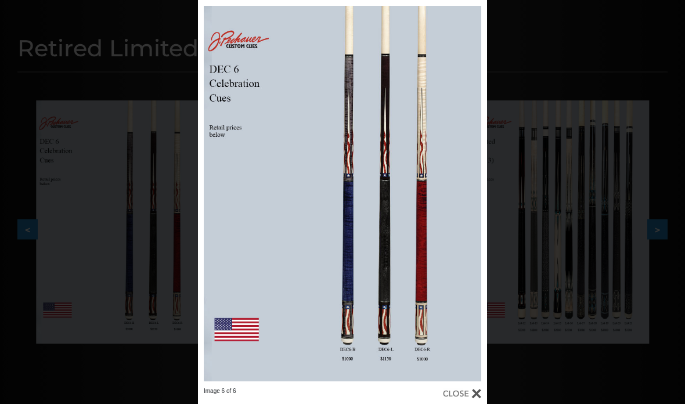
click at [474, 179] on link at bounding box center [422, 193] width 130 height 387
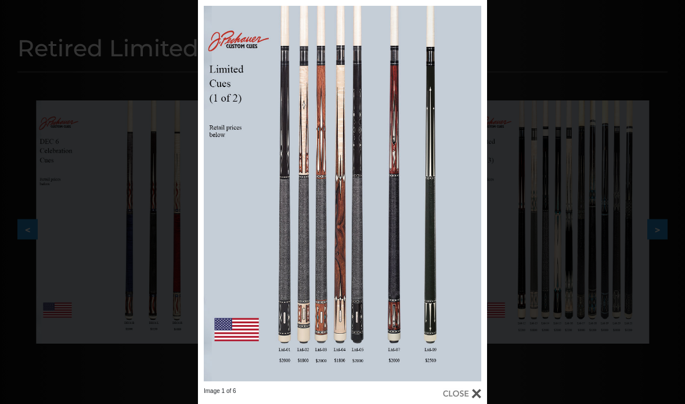
click at [474, 190] on link at bounding box center [422, 193] width 130 height 387
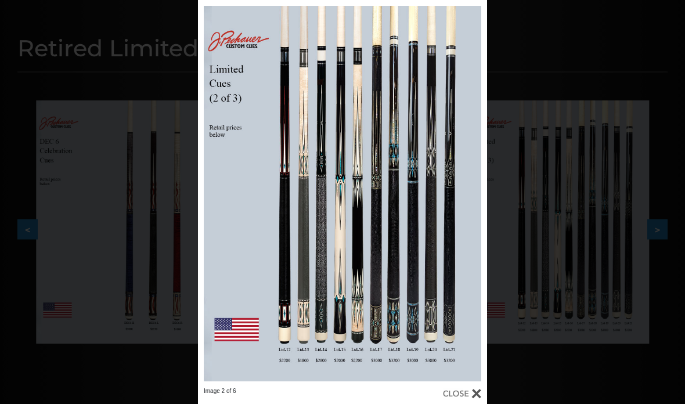
click at [473, 193] on link at bounding box center [422, 193] width 130 height 387
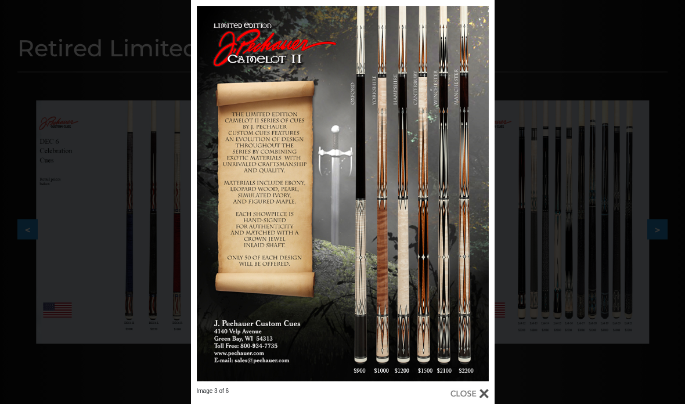
click at [489, 198] on link at bounding box center [426, 193] width 136 height 387
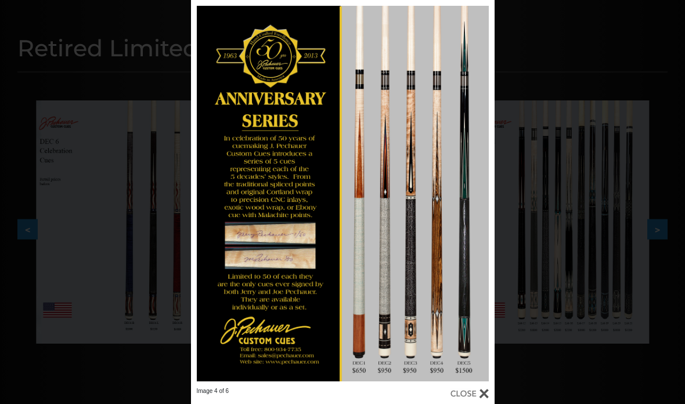
click at [542, 226] on div "Image 4 of 6" at bounding box center [342, 202] width 685 height 404
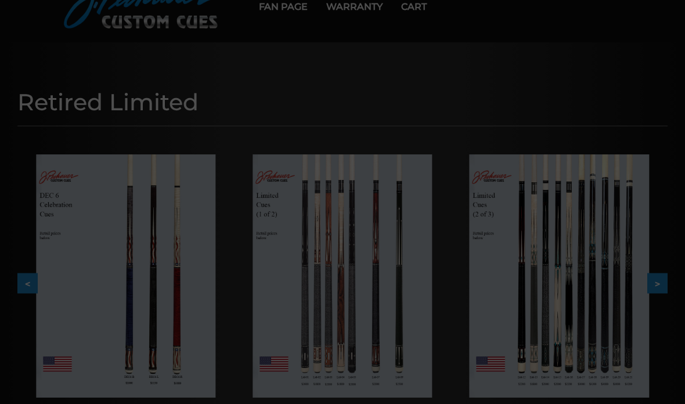
scroll to position [0, 0]
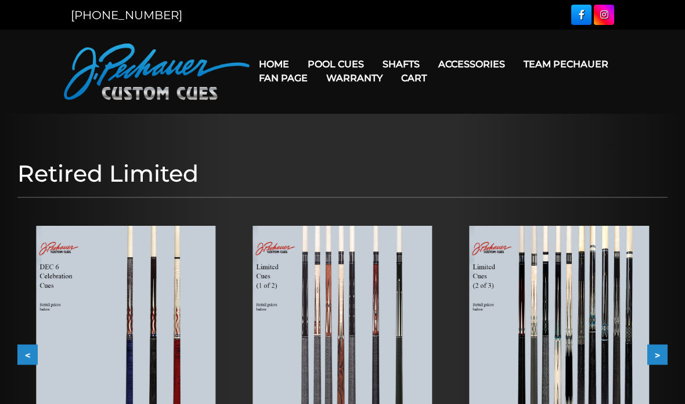
click at [401, 122] on link "Pro Series (R) – NEW" at bounding box center [371, 114] width 143 height 16
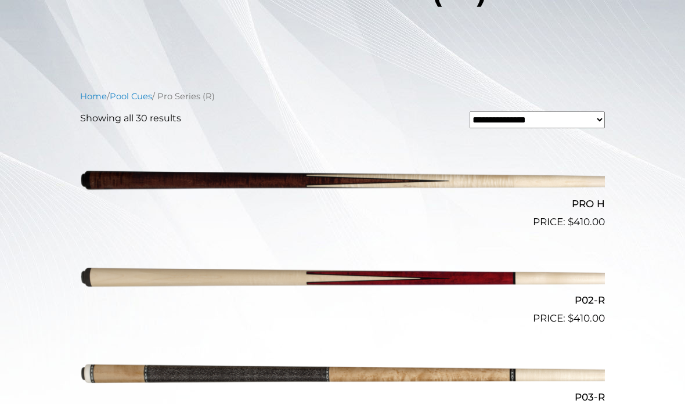
scroll to position [248, 0]
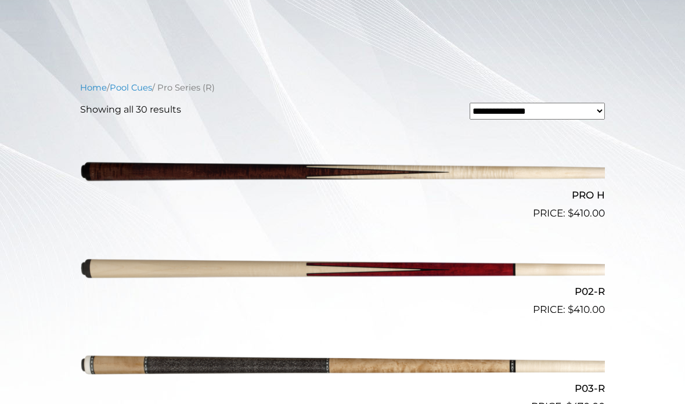
click at [532, 116] on select "**********" at bounding box center [537, 111] width 135 height 17
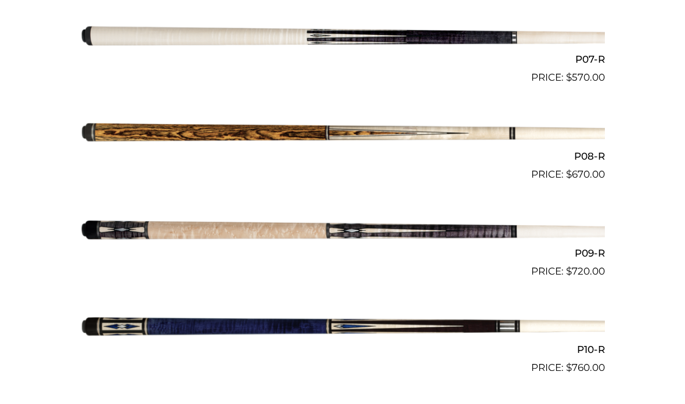
scroll to position [1056, 0]
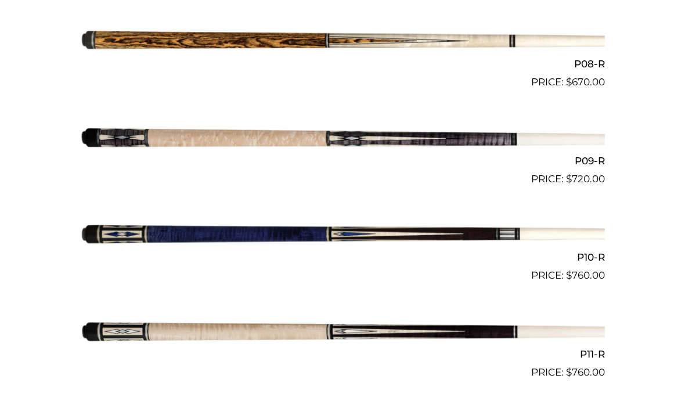
click at [419, 226] on img at bounding box center [342, 235] width 525 height 87
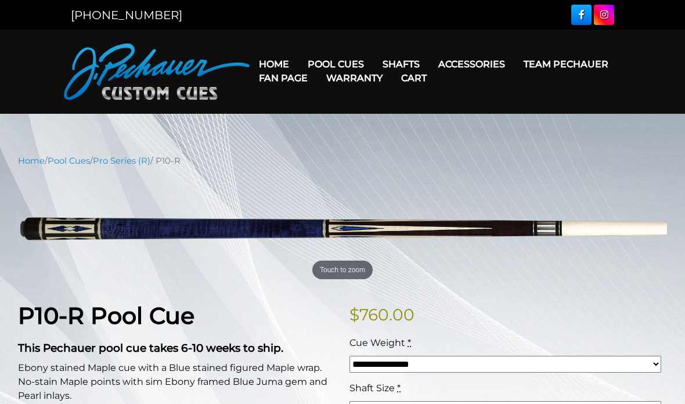
click at [326, 253] on link "[PERSON_NAME] Collection" at bounding box center [371, 245] width 143 height 16
click at [317, 64] on link "Fan Page" at bounding box center [283, 78] width 67 height 30
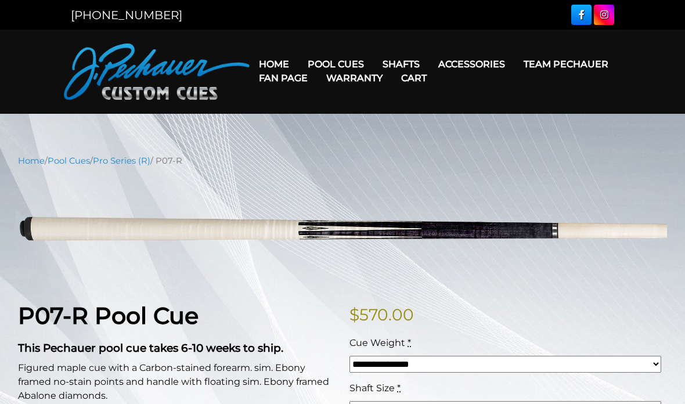
click at [121, 161] on link "Pro Series (R)" at bounding box center [121, 161] width 57 height 10
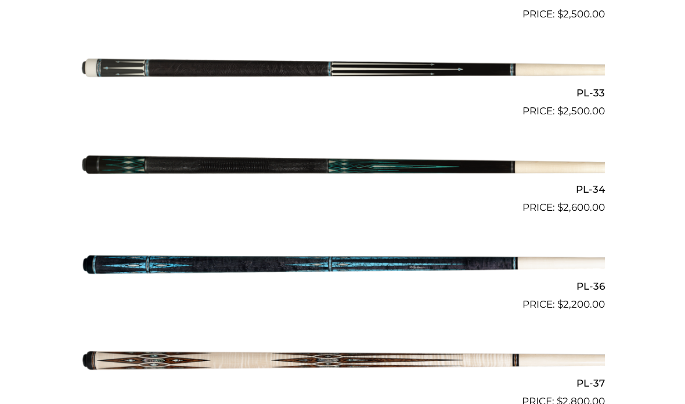
scroll to position [2650, 0]
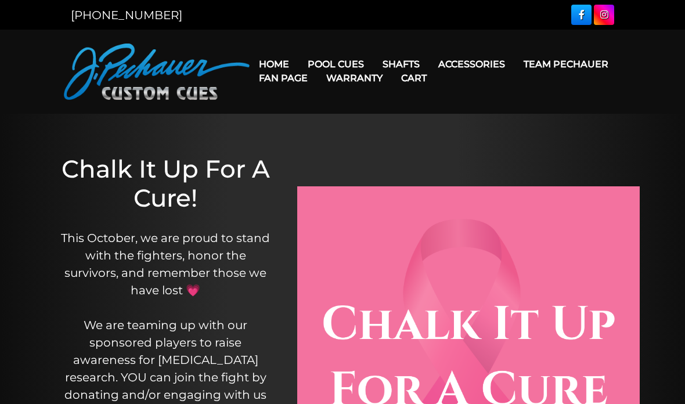
click at [389, 237] on link "Limited Edition" at bounding box center [371, 229] width 143 height 16
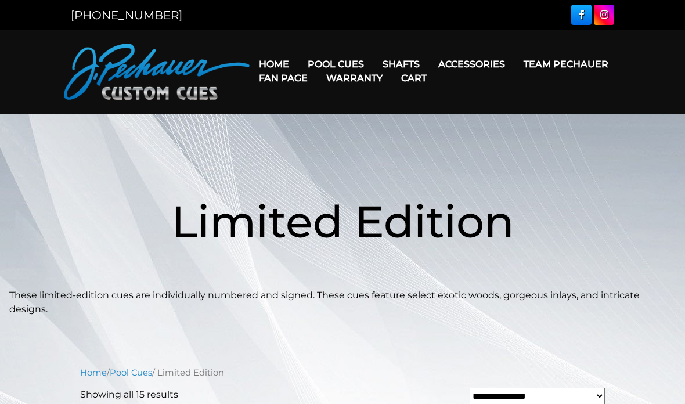
click at [393, 237] on link "Limited Edition" at bounding box center [371, 229] width 143 height 16
click at [396, 204] on link "Retired Cues" at bounding box center [371, 195] width 143 height 16
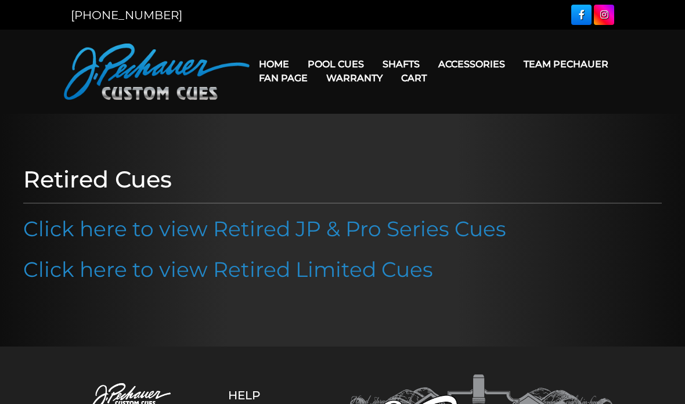
click at [1, 147] on div at bounding box center [342, 230] width 685 height 233
click at [370, 269] on link "Click here to view Retired Limited Cues" at bounding box center [228, 270] width 410 height 26
click at [190, 66] on img at bounding box center [157, 72] width 186 height 56
